Goal: Task Accomplishment & Management: Use online tool/utility

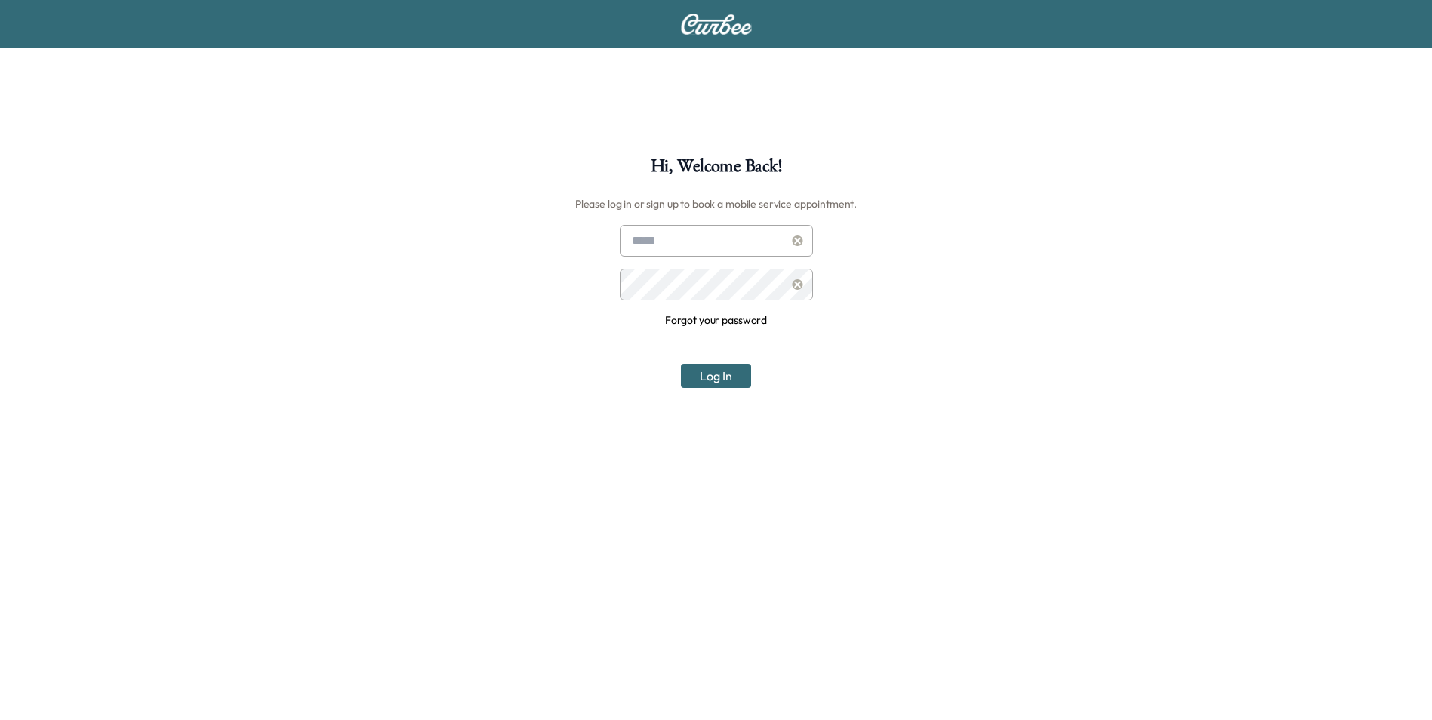
click at [674, 245] on input "text" at bounding box center [716, 241] width 193 height 32
type input "**********"
click at [789, 284] on div at bounding box center [798, 285] width 18 height 18
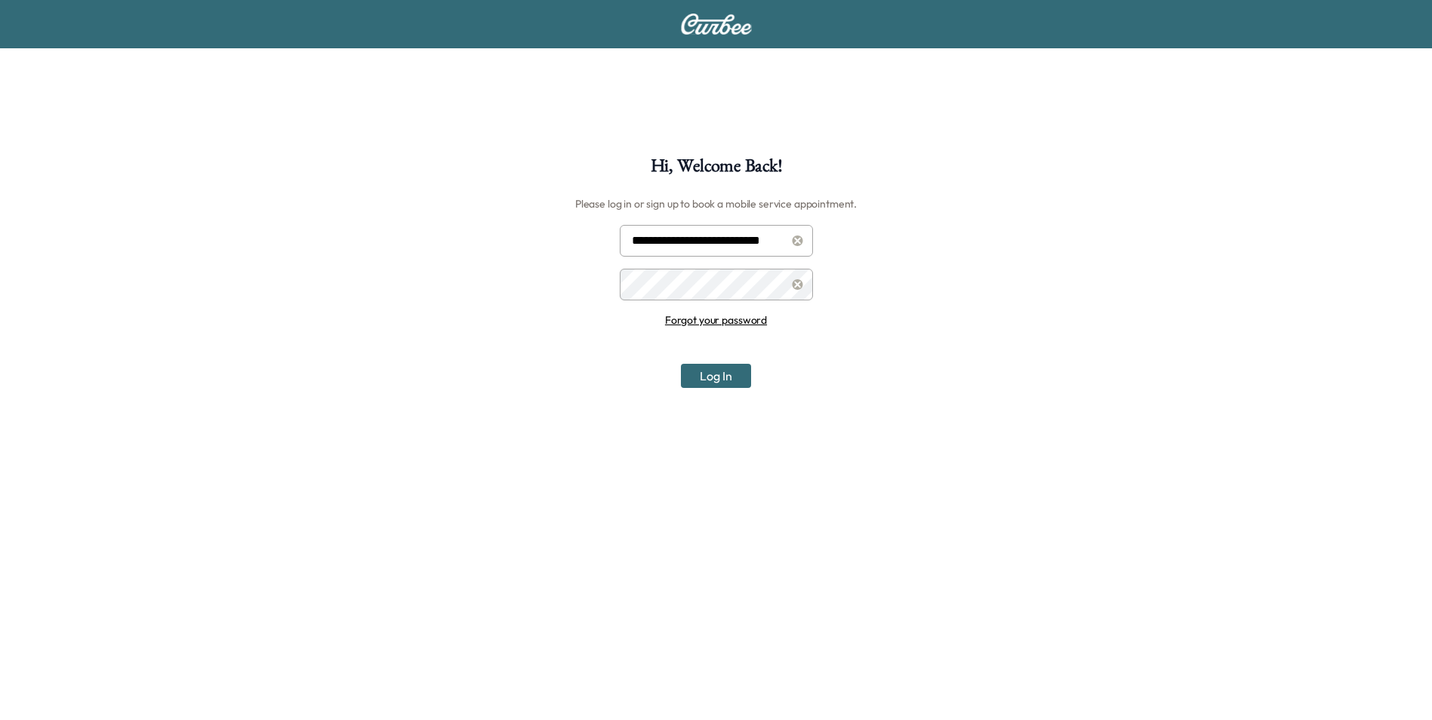
click at [710, 374] on button "Log In" at bounding box center [716, 376] width 70 height 24
click at [707, 380] on button "Log In" at bounding box center [716, 376] width 70 height 24
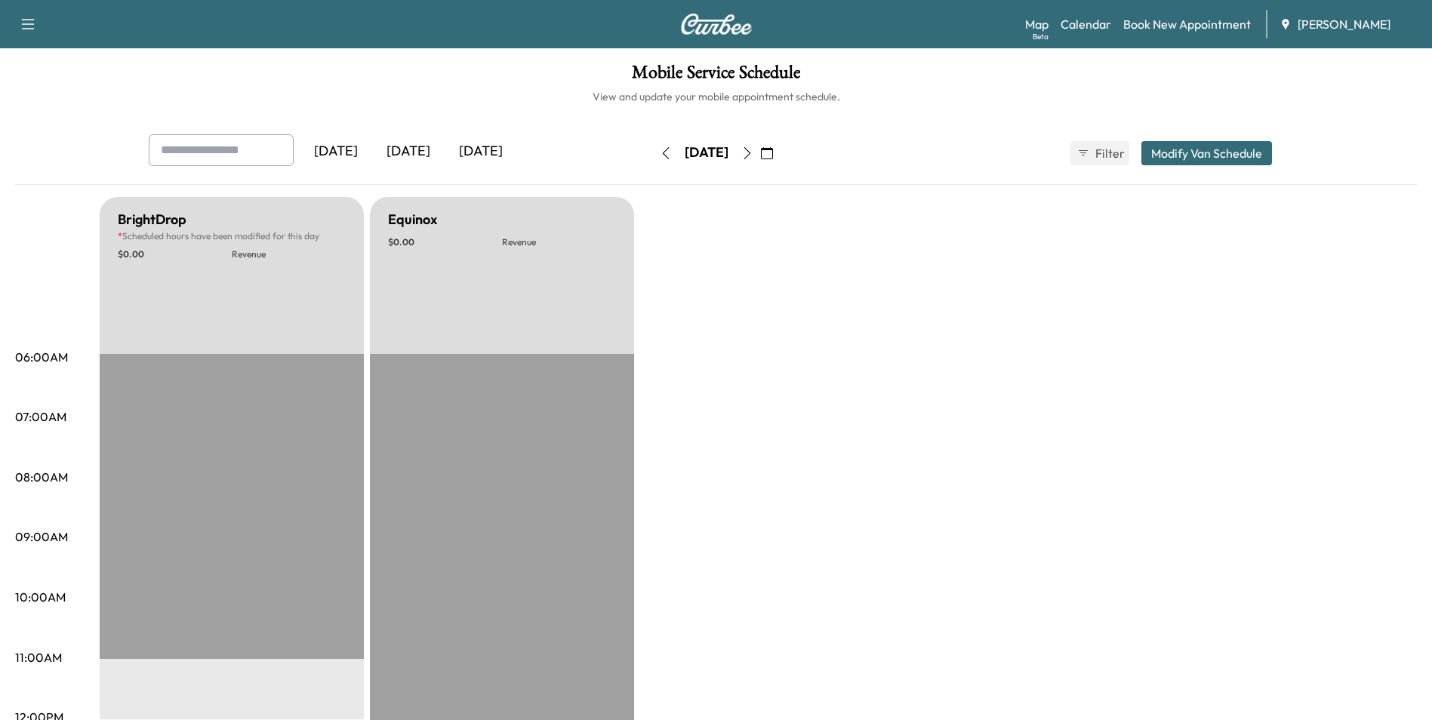
click at [406, 150] on div "[DATE]" at bounding box center [408, 151] width 72 height 35
click at [422, 155] on div "[DATE]" at bounding box center [408, 151] width 72 height 35
click at [773, 149] on icon "button" at bounding box center [767, 153] width 12 height 12
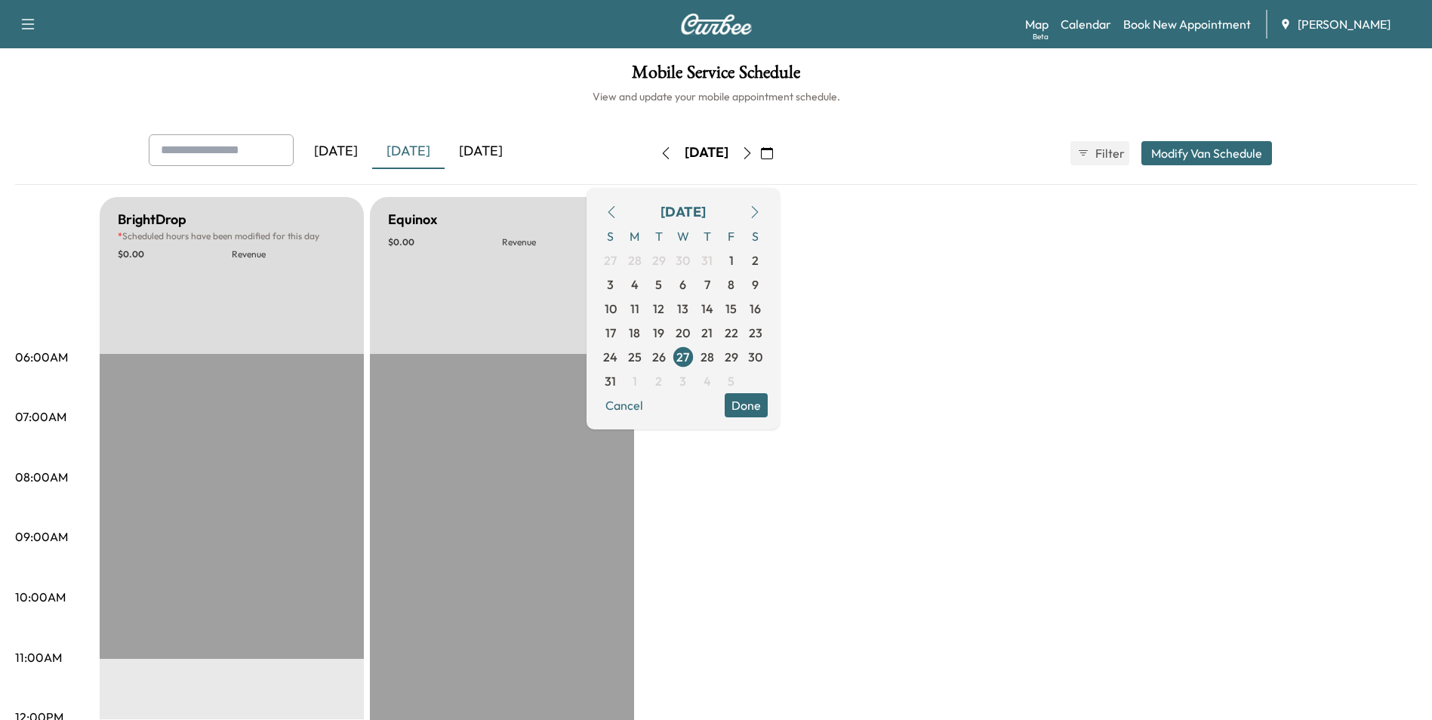
click at [689, 359] on span "27" at bounding box center [682, 357] width 13 height 18
click at [686, 380] on span "3" at bounding box center [682, 381] width 7 height 18
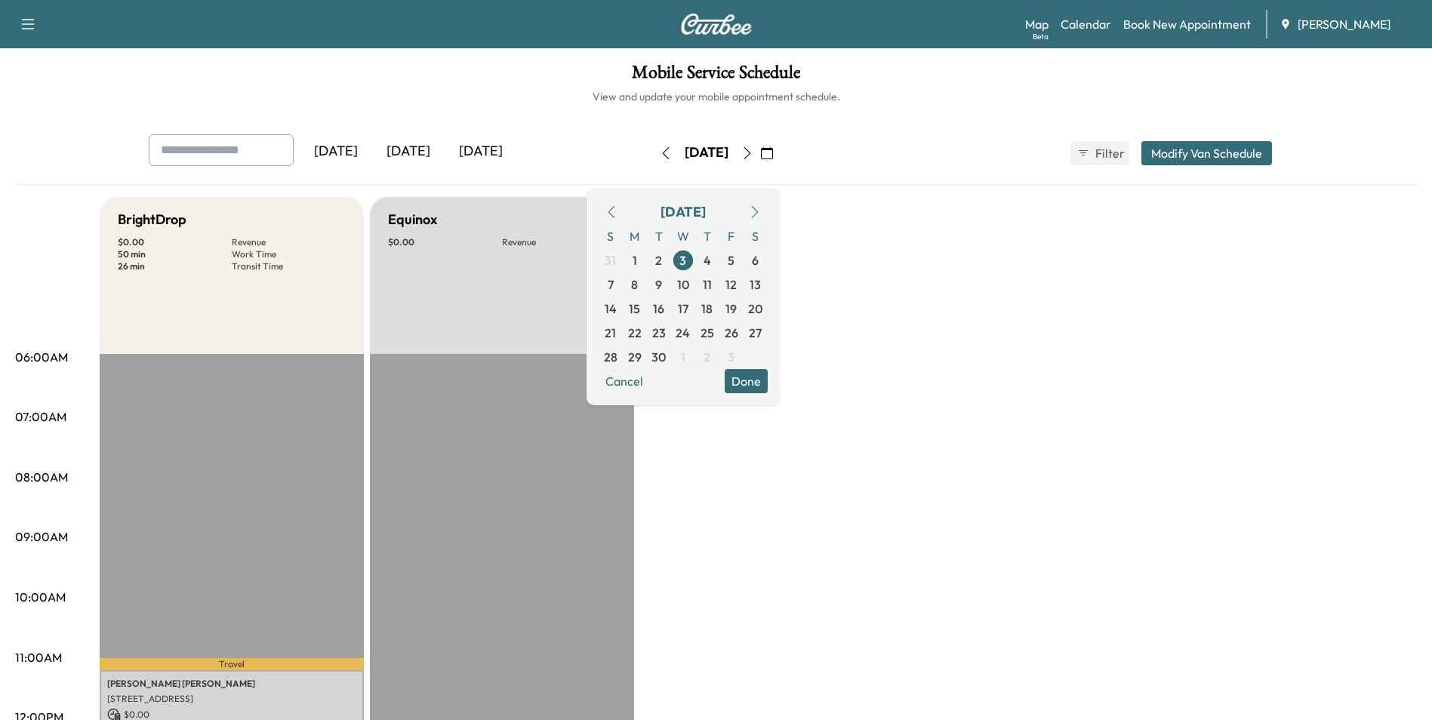
click at [768, 376] on button "Done" at bounding box center [746, 381] width 43 height 24
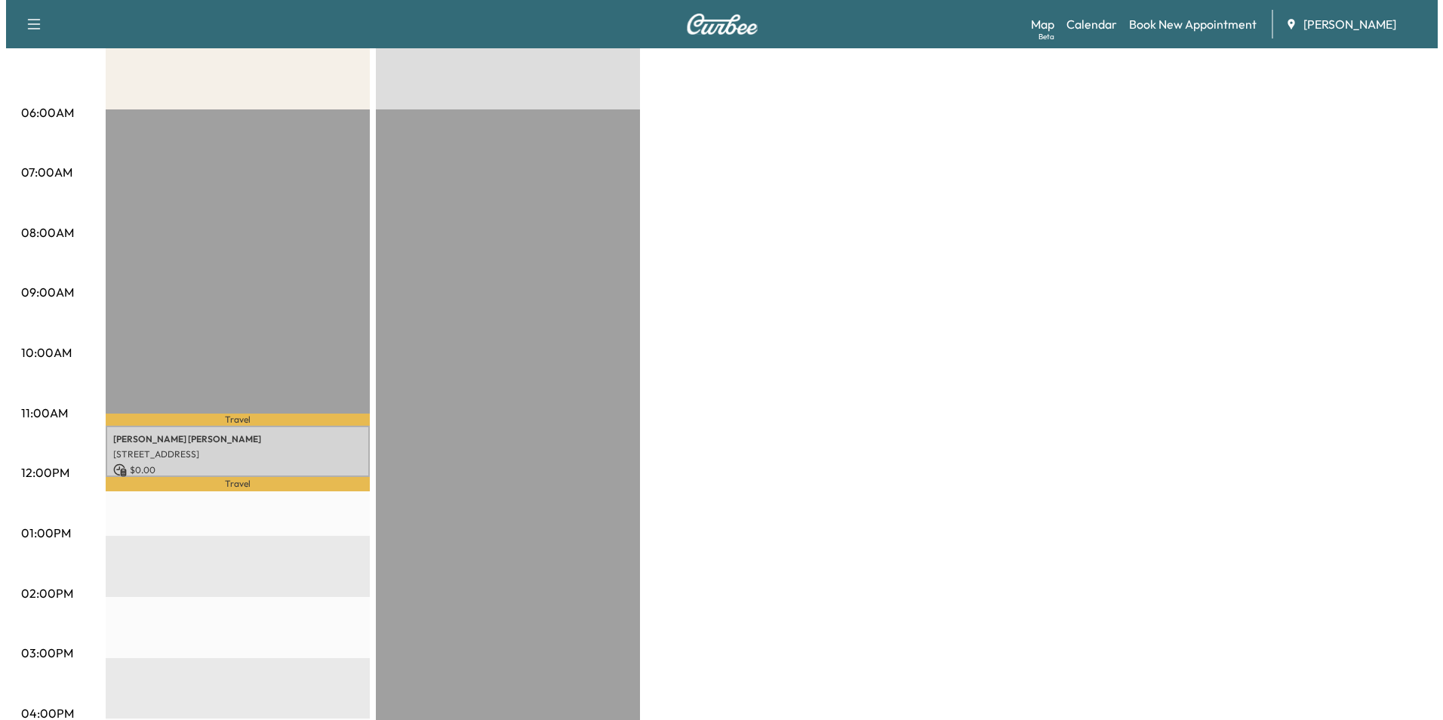
scroll to position [302, 0]
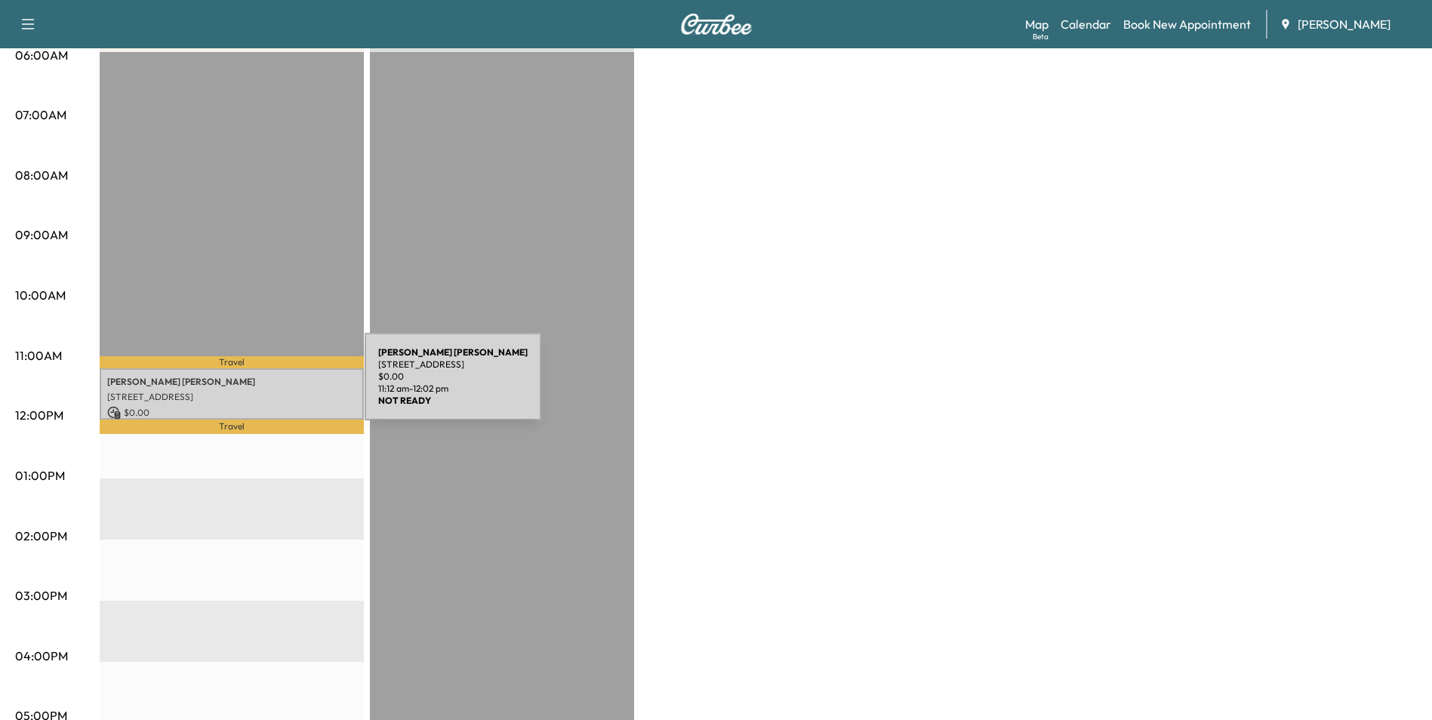
click at [251, 386] on div "[PERSON_NAME] [STREET_ADDRESS] $ 0.00 11:12 am - 12:02 pm" at bounding box center [232, 393] width 264 height 51
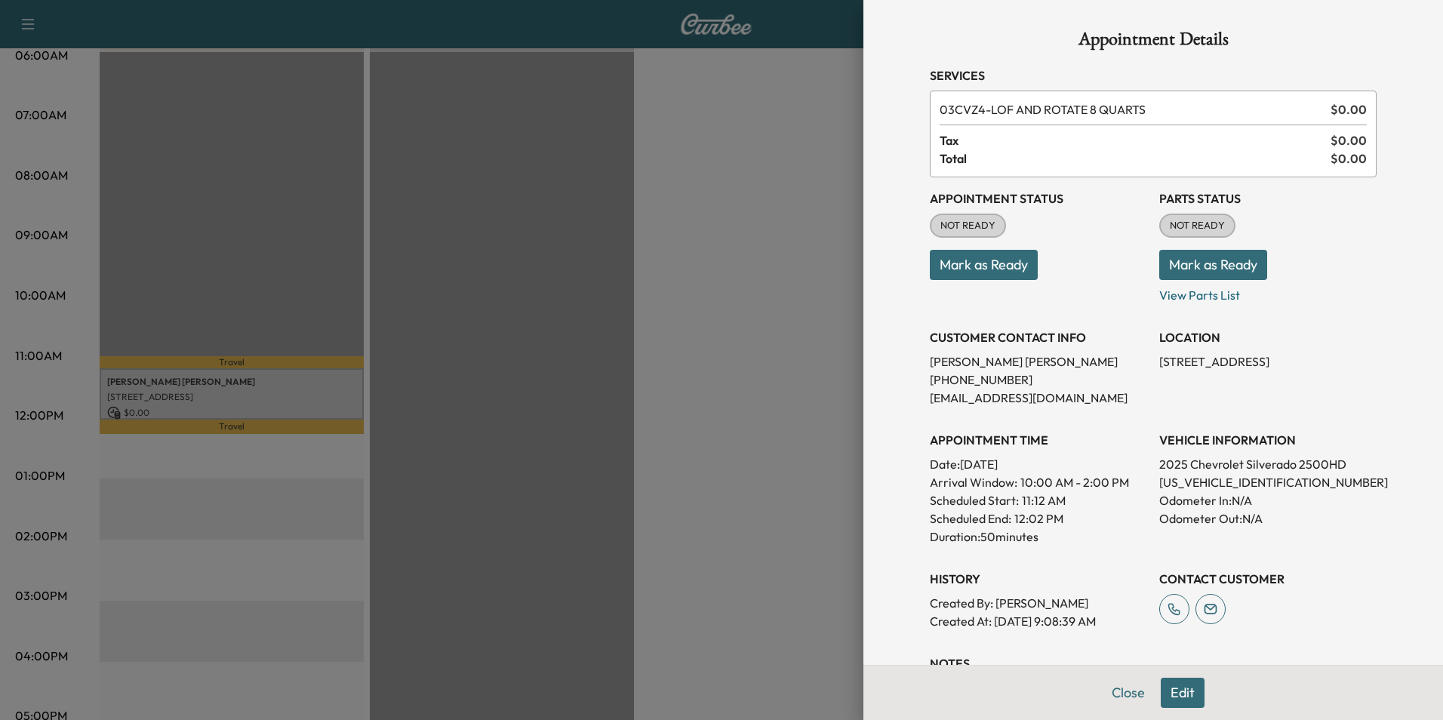
click at [1191, 479] on p "[US_VEHICLE_IDENTIFICATION_NUMBER]" at bounding box center [1267, 482] width 217 height 18
copy p "[US_VEHICLE_IDENTIFICATION_NUMBER]"
